Goal: Find specific page/section: Find specific page/section

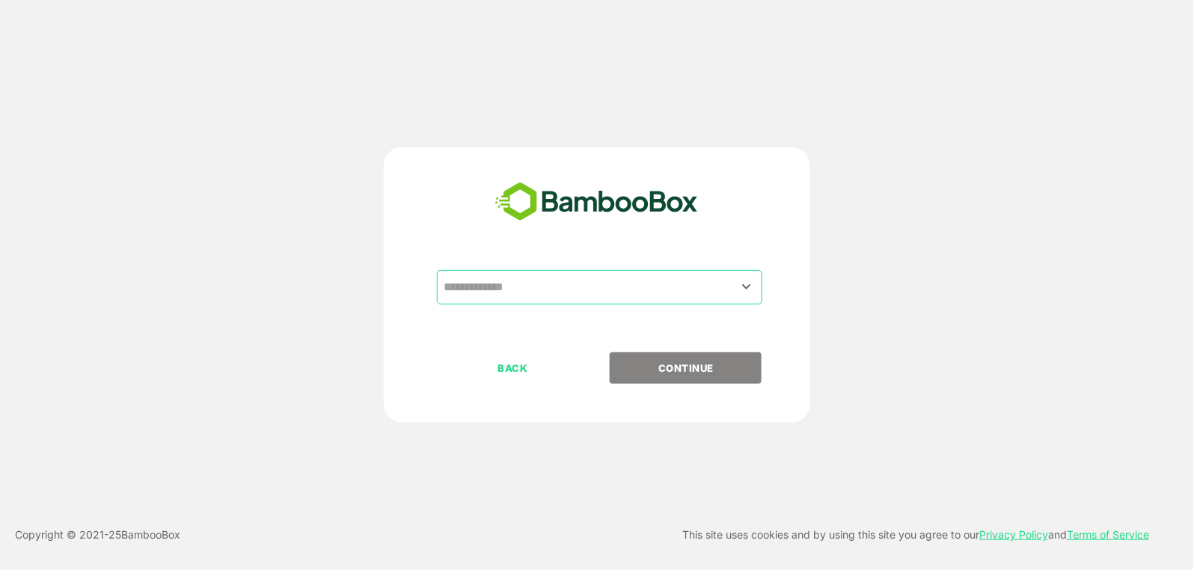
click at [666, 306] on div "​" at bounding box center [597, 311] width 373 height 82
click at [679, 295] on input "text" at bounding box center [599, 287] width 319 height 28
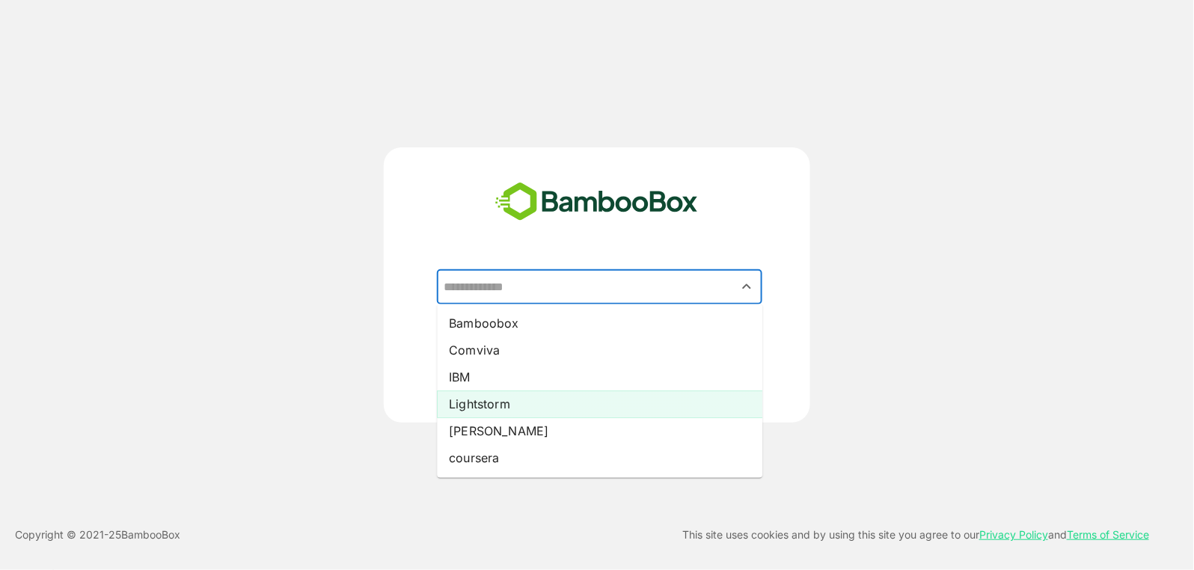
click at [584, 405] on li "Lightstorm" at bounding box center [599, 404] width 325 height 27
type input "**********"
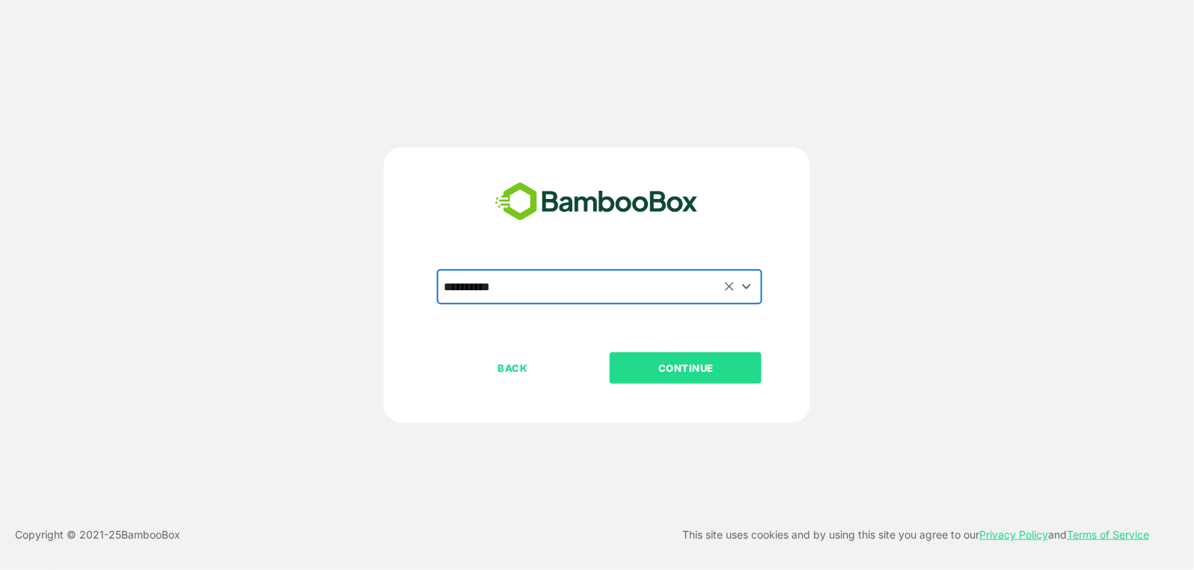
click at [663, 383] on button "CONTINUE" at bounding box center [686, 367] width 152 height 31
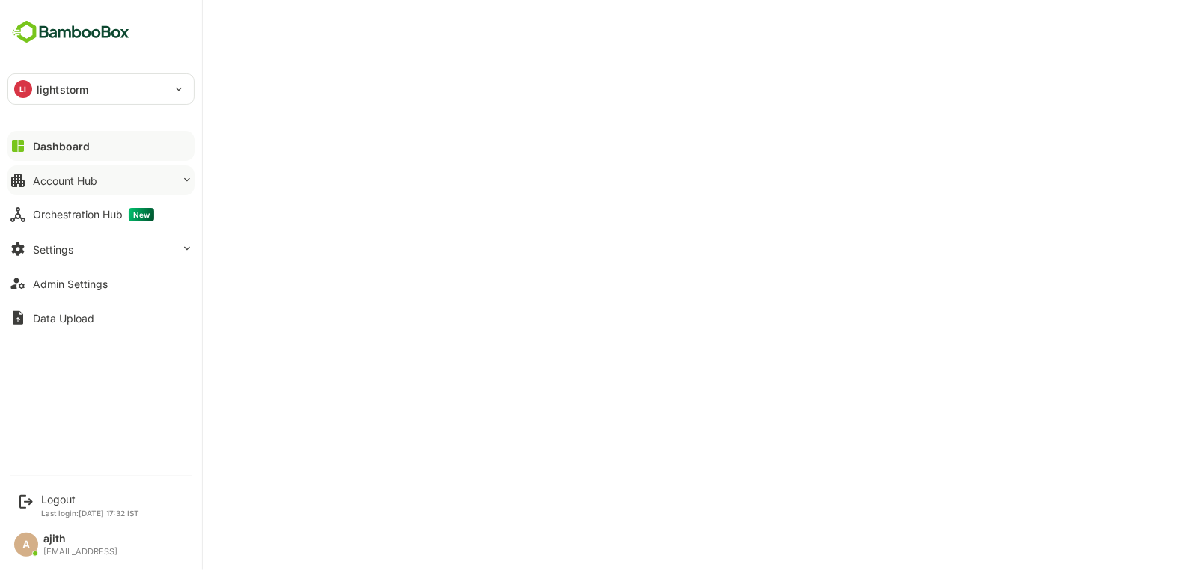
click at [22, 183] on icon at bounding box center [17, 180] width 13 height 13
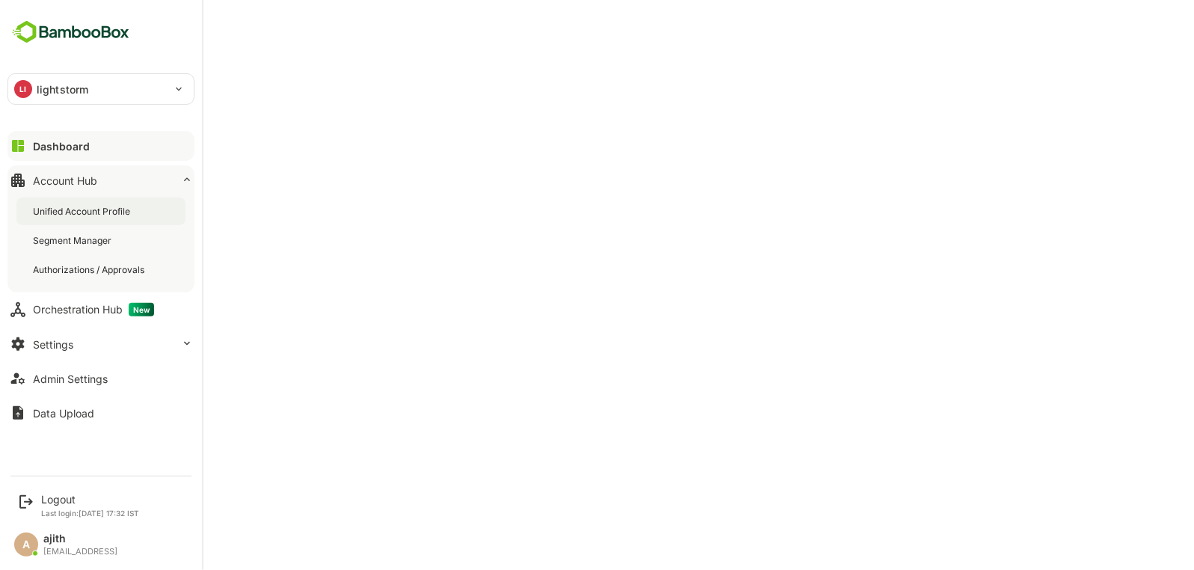
click at [74, 218] on div "Unified Account Profile" at bounding box center [100, 211] width 169 height 28
click at [25, 151] on icon at bounding box center [18, 146] width 18 height 18
